Goal: Information Seeking & Learning: Learn about a topic

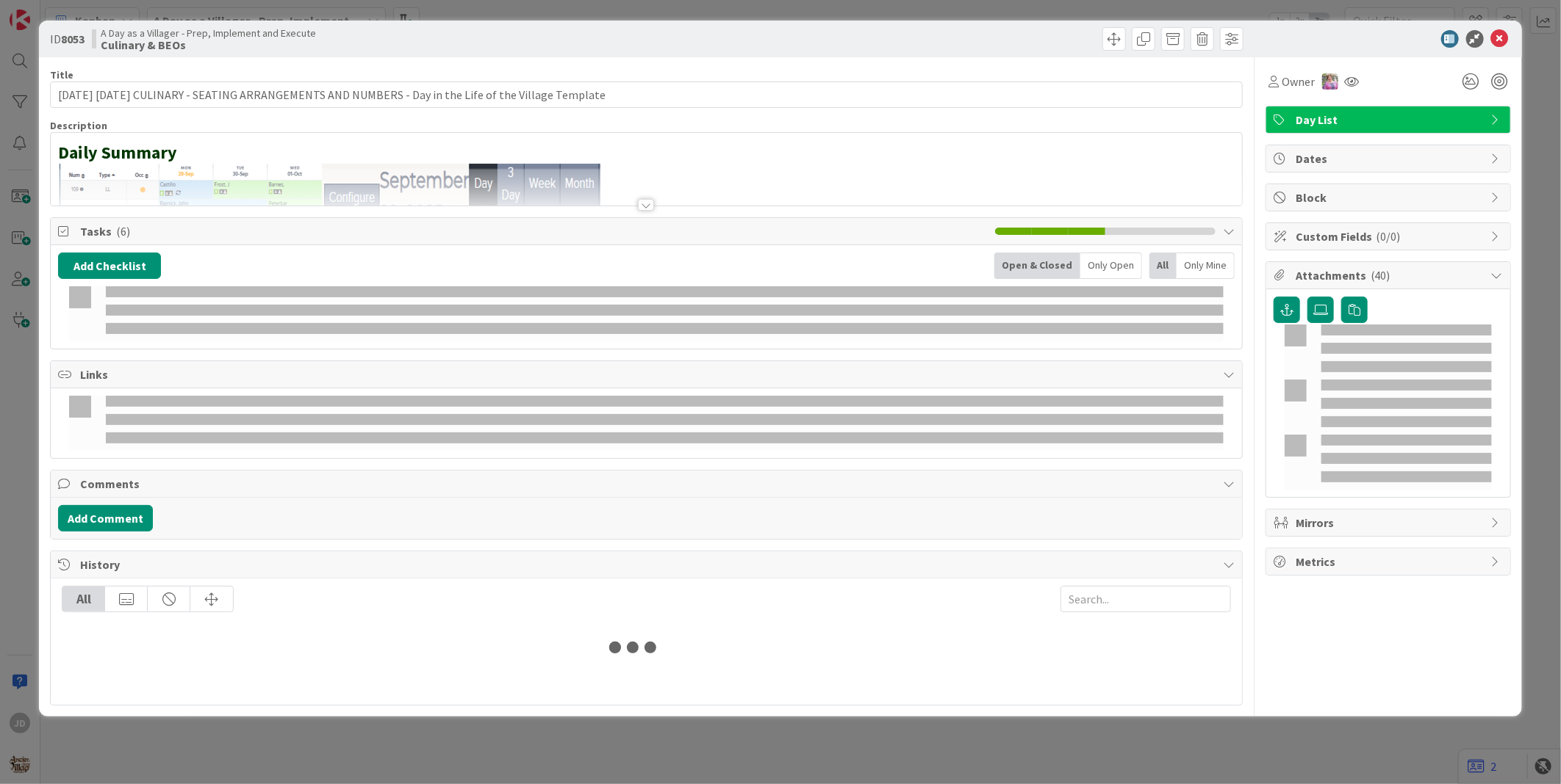
click at [1496, 41] on icon at bounding box center [1500, 39] width 18 height 18
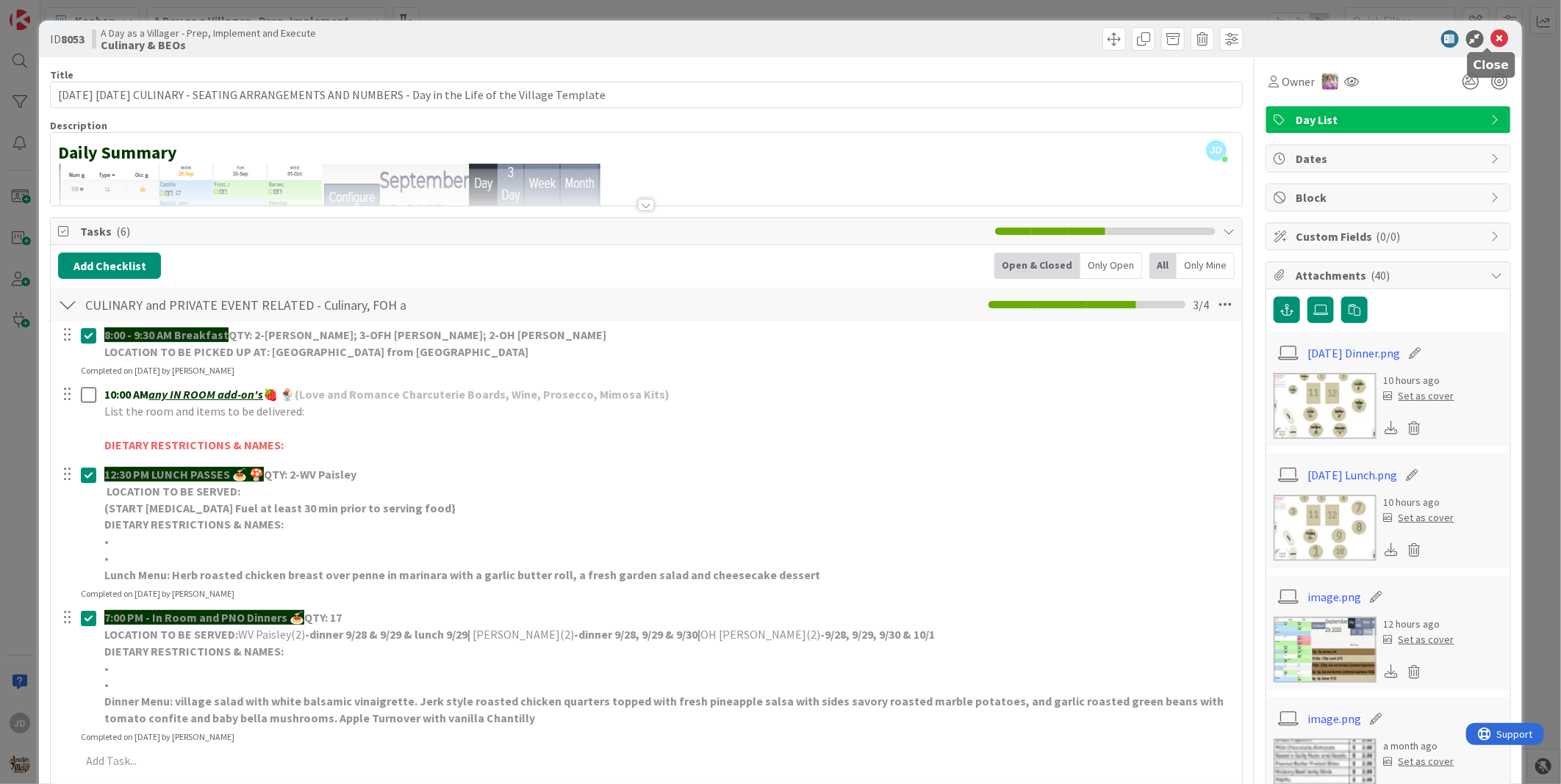
click at [1491, 37] on icon at bounding box center [1500, 39] width 18 height 18
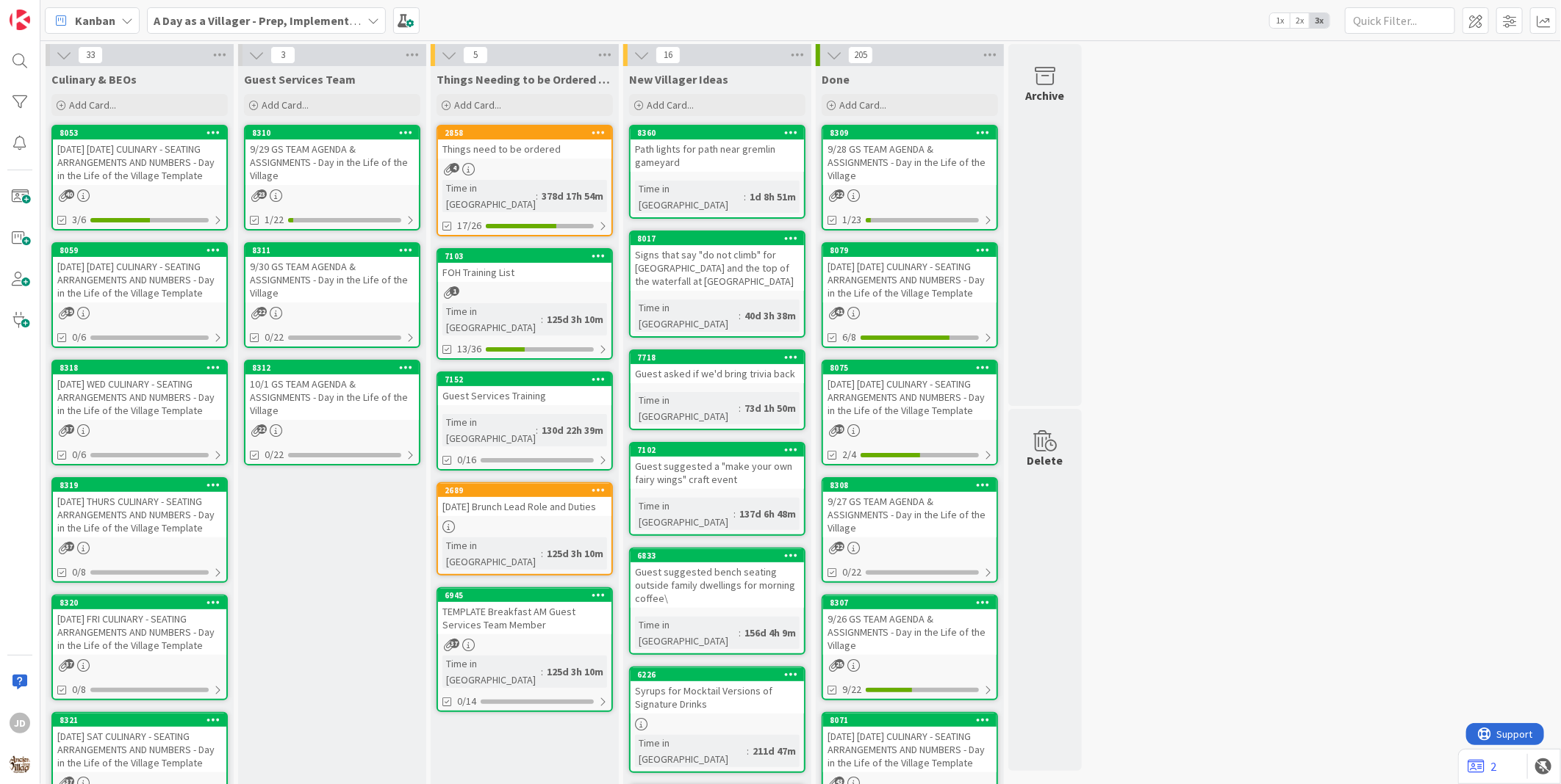
click at [122, 379] on div "[DATE] WED CULINARY - SEATING ARRANGEMENTS AND NUMBERS - Day in the Life of the…" at bounding box center [140, 396] width 174 height 45
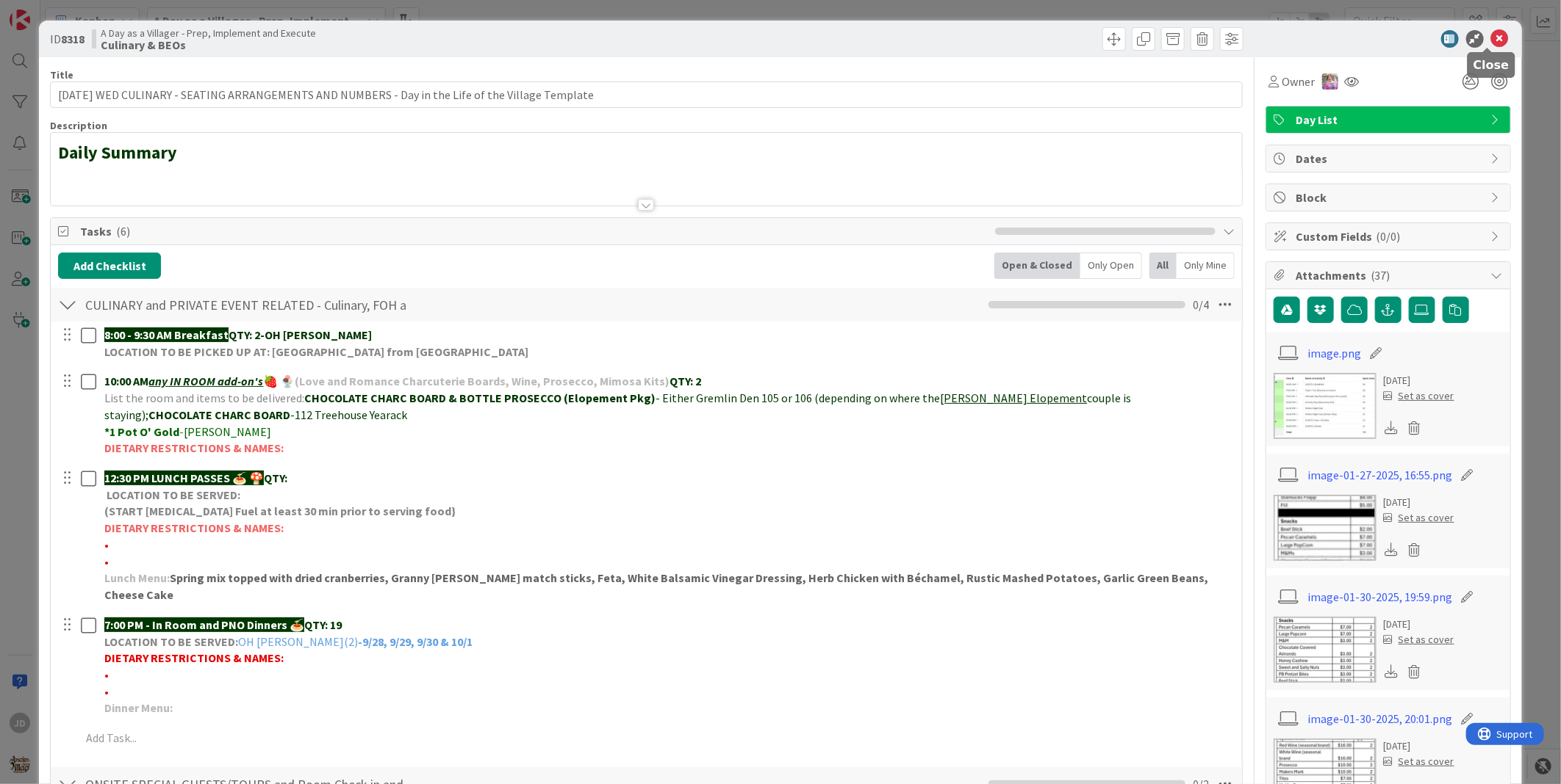
click at [1491, 37] on icon at bounding box center [1500, 39] width 18 height 18
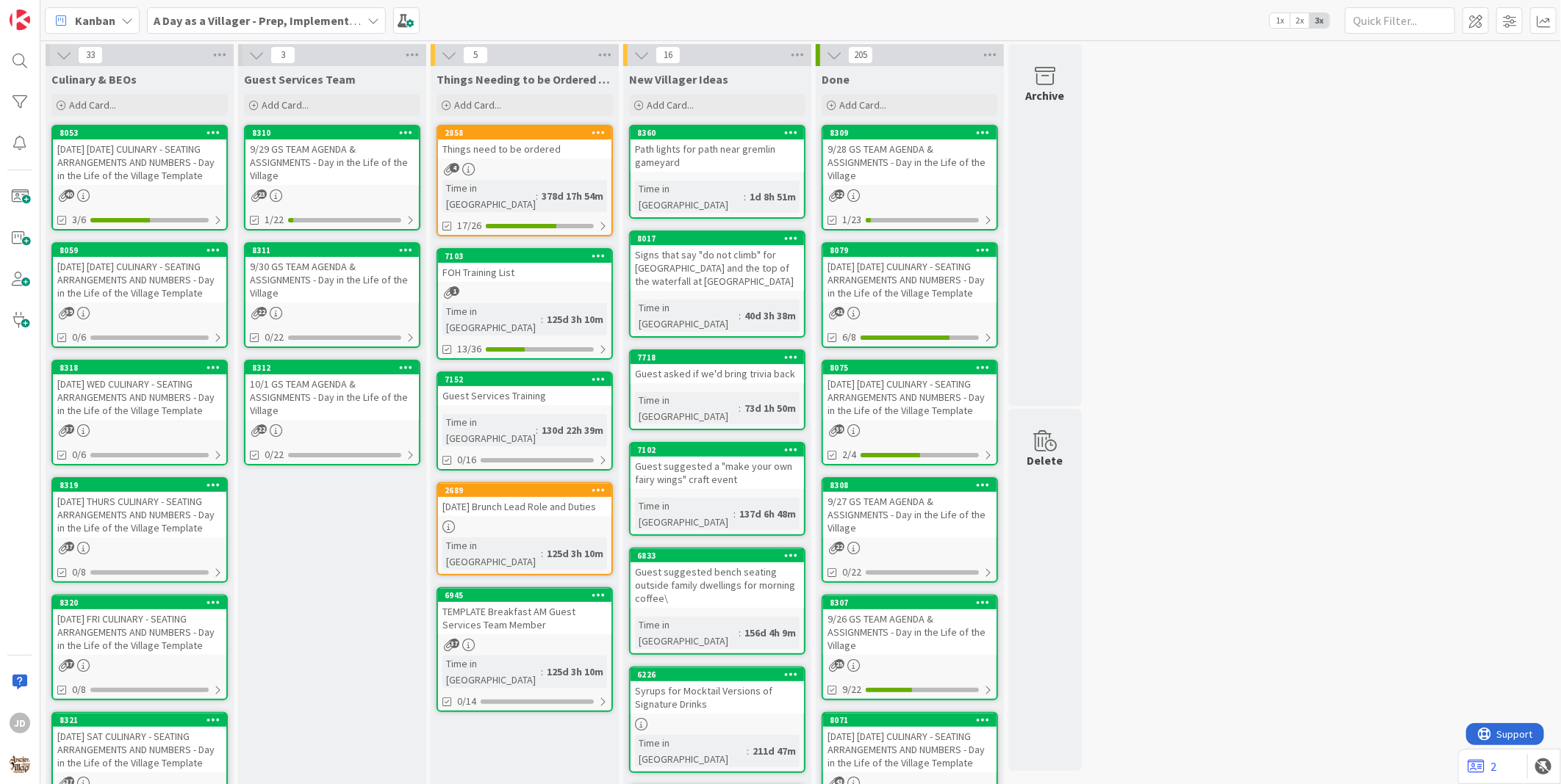
click at [283, 400] on div "10/1 GS TEAM AGENDA & ASSIGNMENTS - Day in the Life of the Village" at bounding box center [332, 396] width 174 height 45
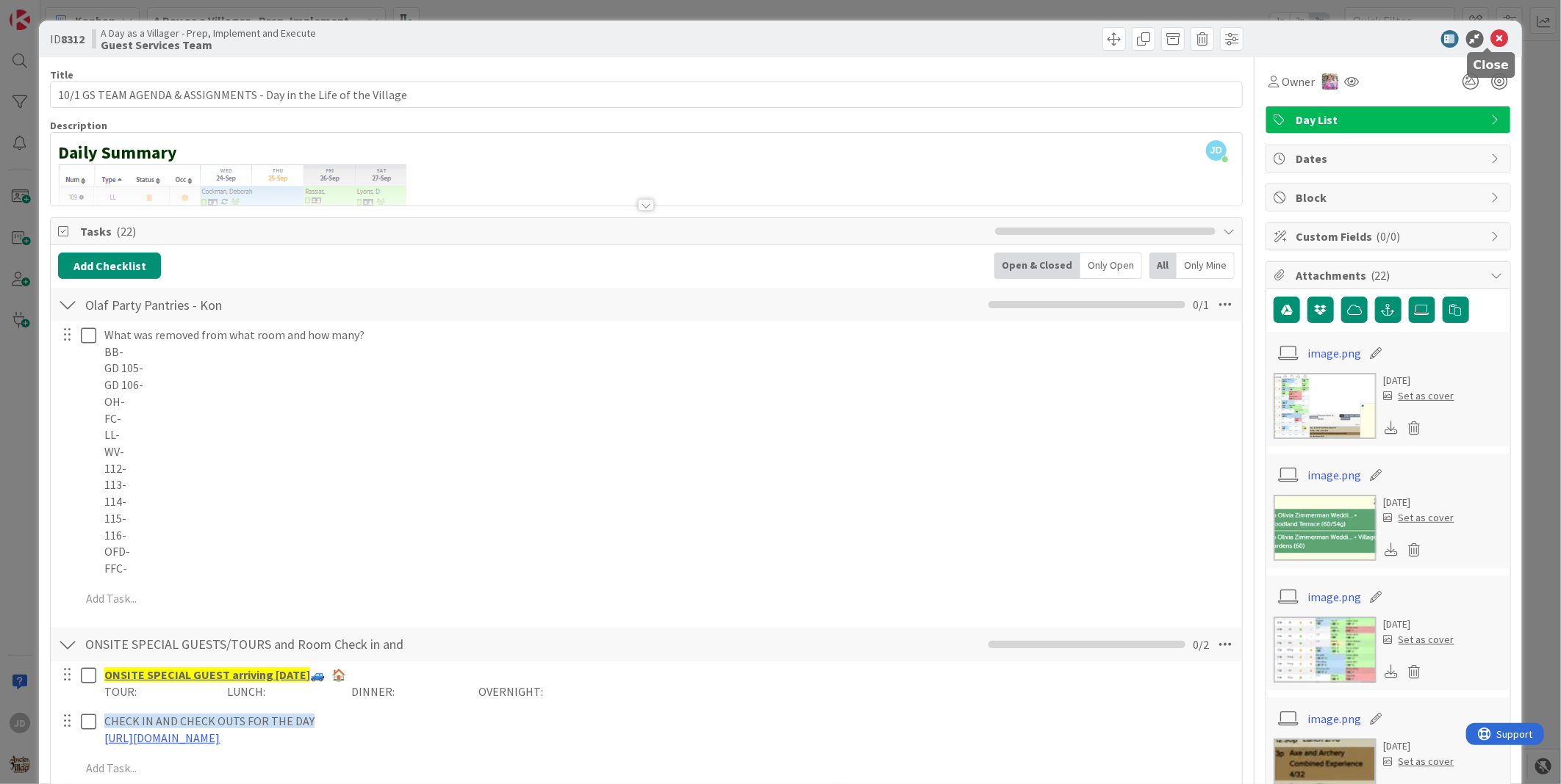
click at [1491, 38] on icon at bounding box center [1500, 39] width 18 height 18
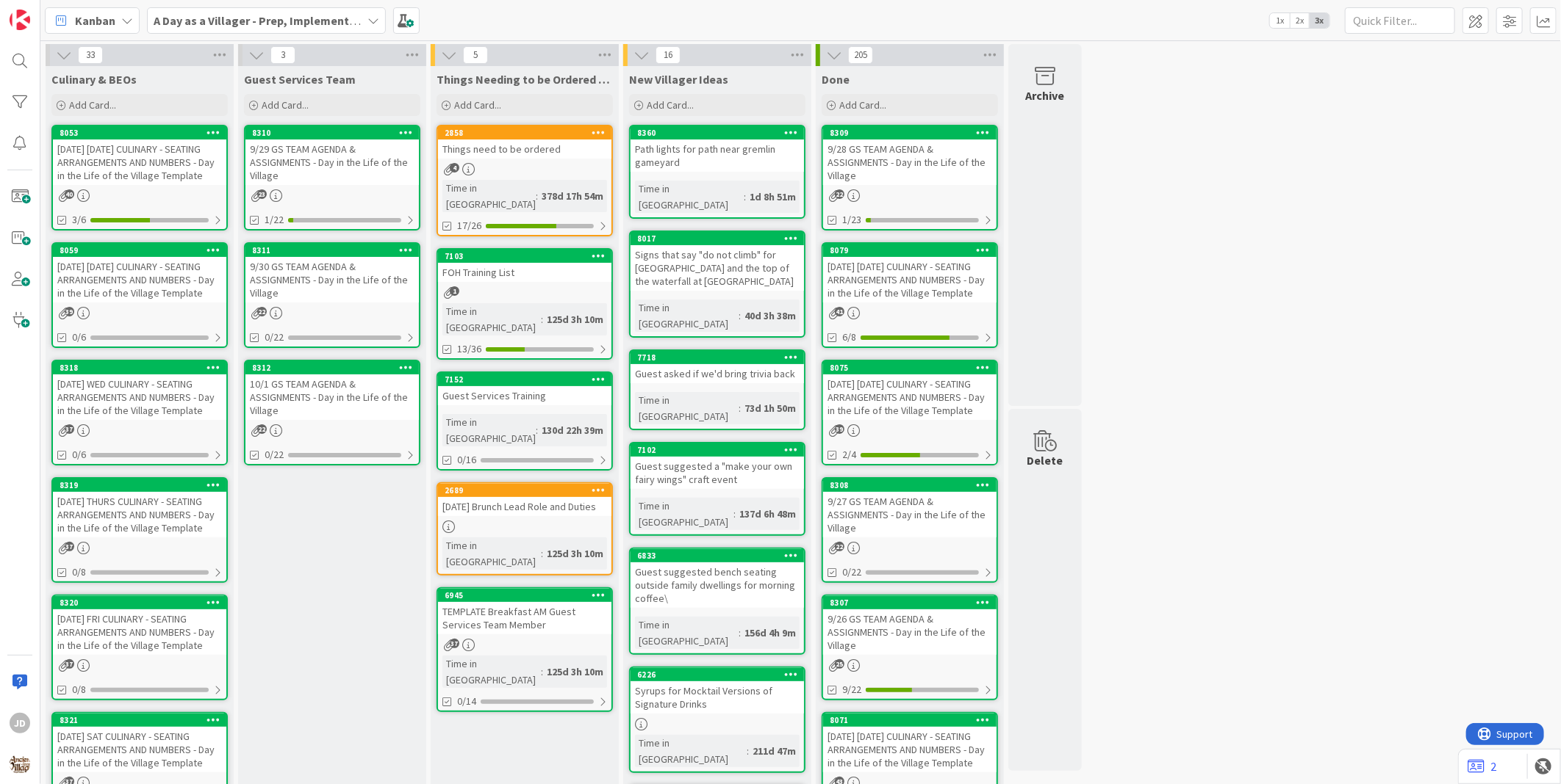
click at [78, 380] on div "[DATE] WED CULINARY - SEATING ARRANGEMENTS AND NUMBERS - Day in the Life of the…" at bounding box center [140, 396] width 174 height 45
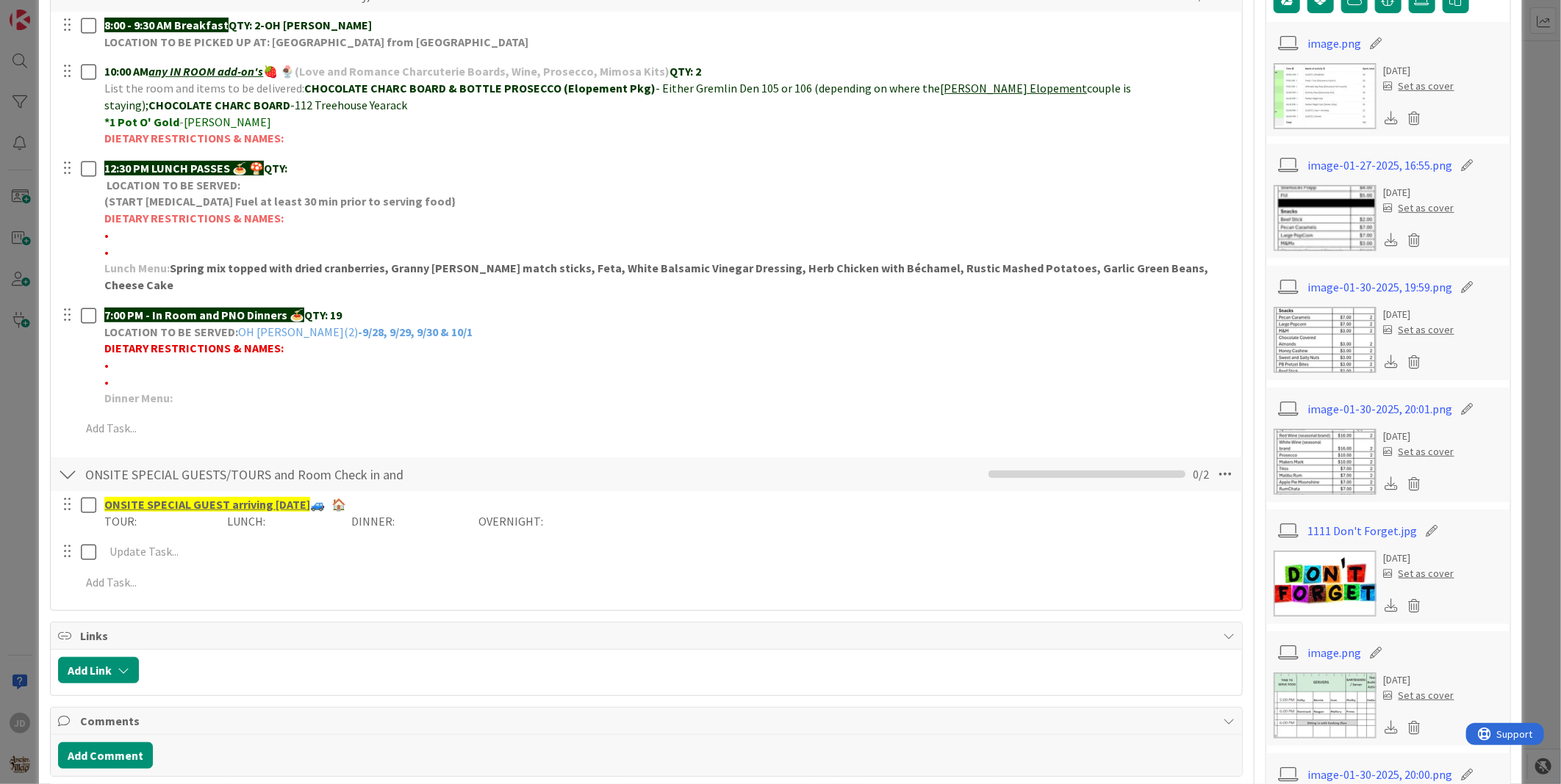
scroll to position [327, 0]
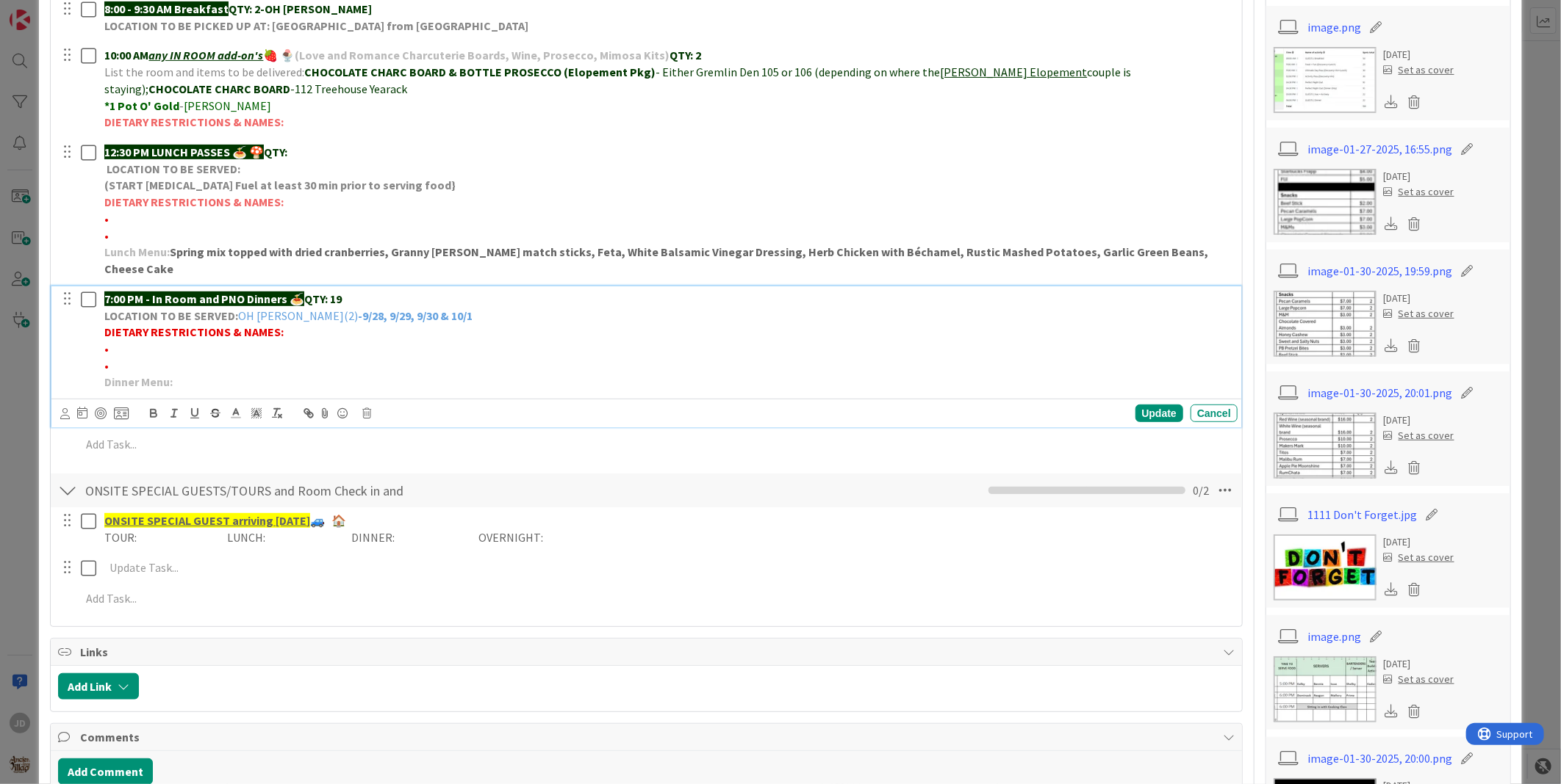
click at [358, 309] on strong "-9/28, 9/29, 9/30 & 10/1" at bounding box center [414, 316] width 114 height 15
click at [1135, 404] on div "Update" at bounding box center [1159, 413] width 48 height 18
